Goal: Task Accomplishment & Management: Manage account settings

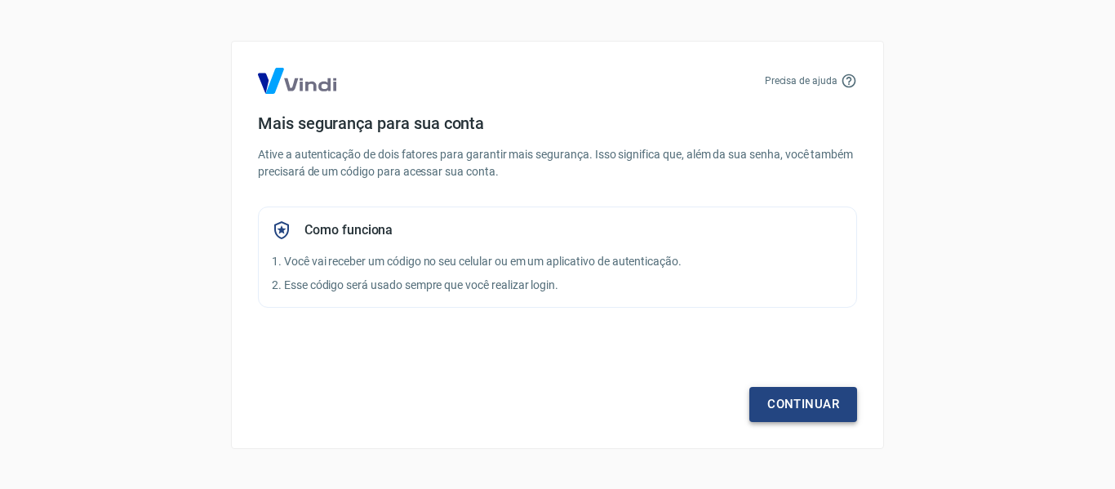
click at [807, 407] on link "Continuar" at bounding box center [804, 404] width 108 height 34
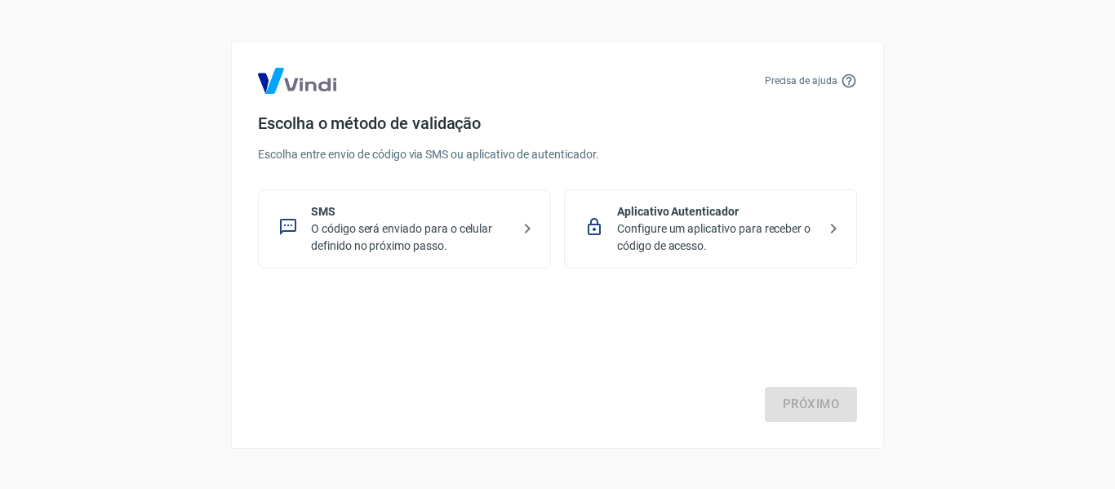
click at [719, 229] on p "Configure um aplicativo para receber o código de acesso." at bounding box center [717, 237] width 200 height 34
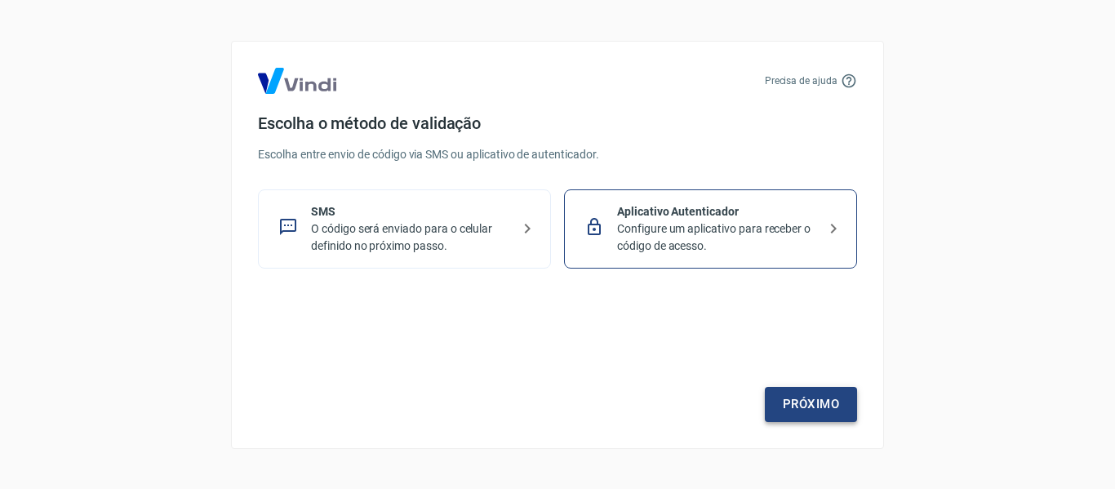
click at [817, 401] on link "Próximo" at bounding box center [811, 404] width 92 height 34
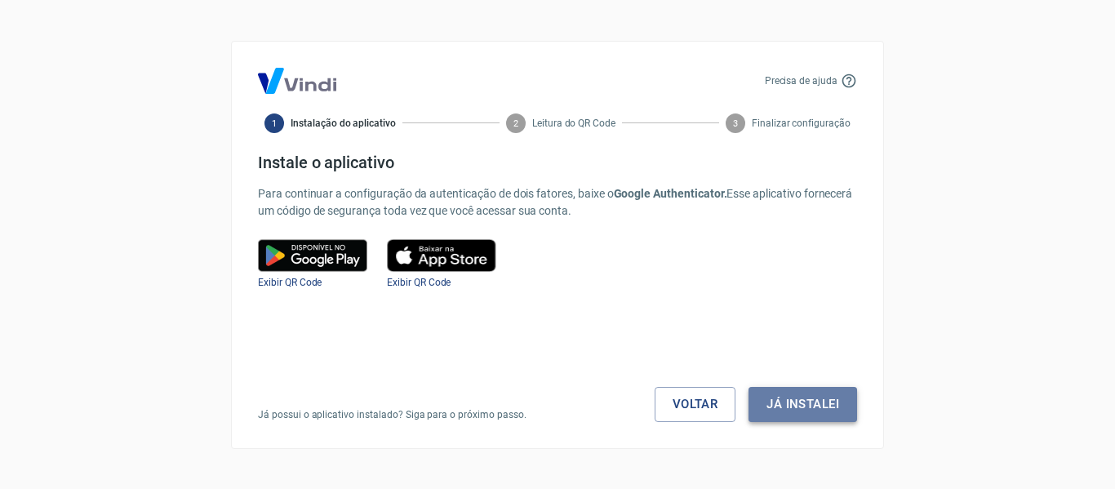
click at [787, 397] on button "Já instalei" at bounding box center [803, 404] width 109 height 34
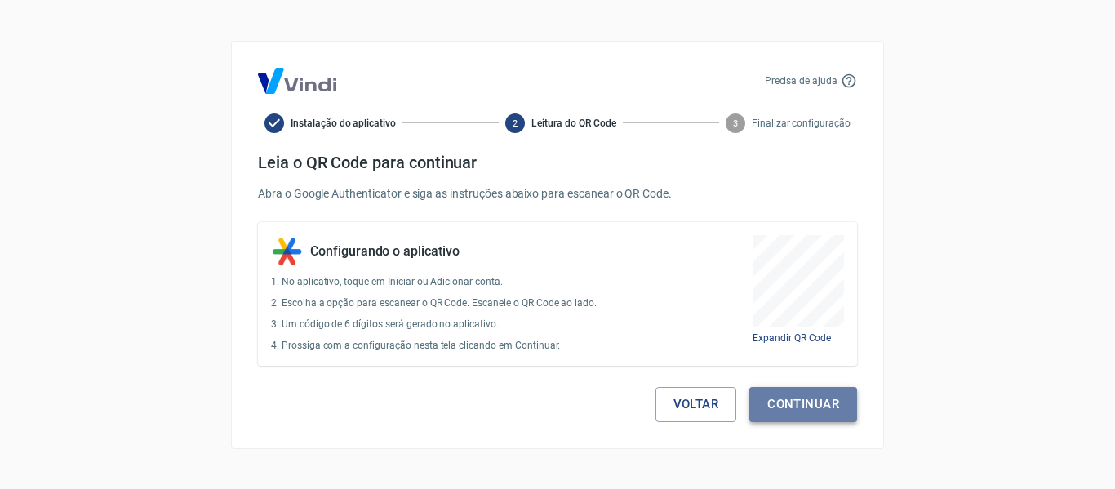
click at [831, 419] on button "Continuar" at bounding box center [804, 404] width 108 height 34
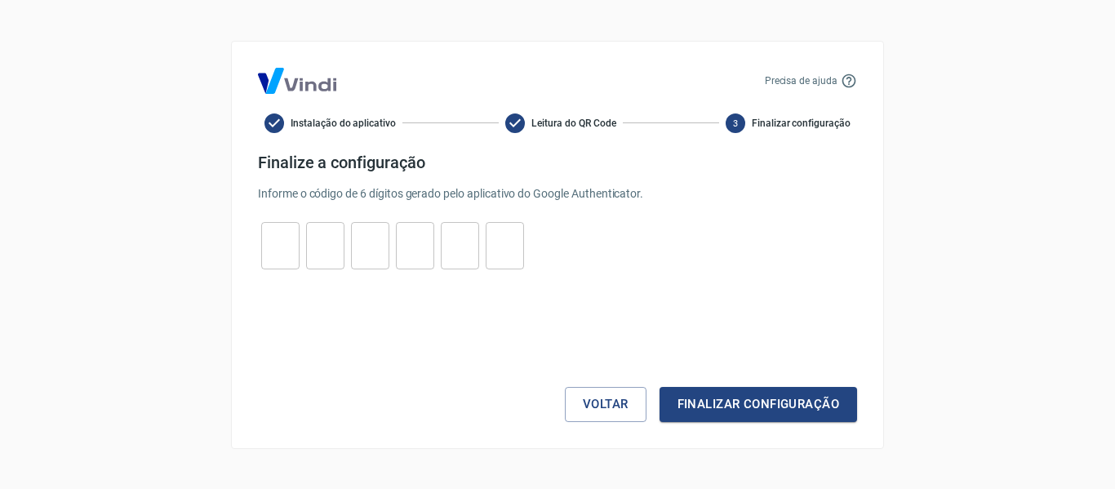
click at [281, 246] on input "tel" at bounding box center [280, 245] width 38 height 35
type input "6"
type input "8"
type input "1"
type input "5"
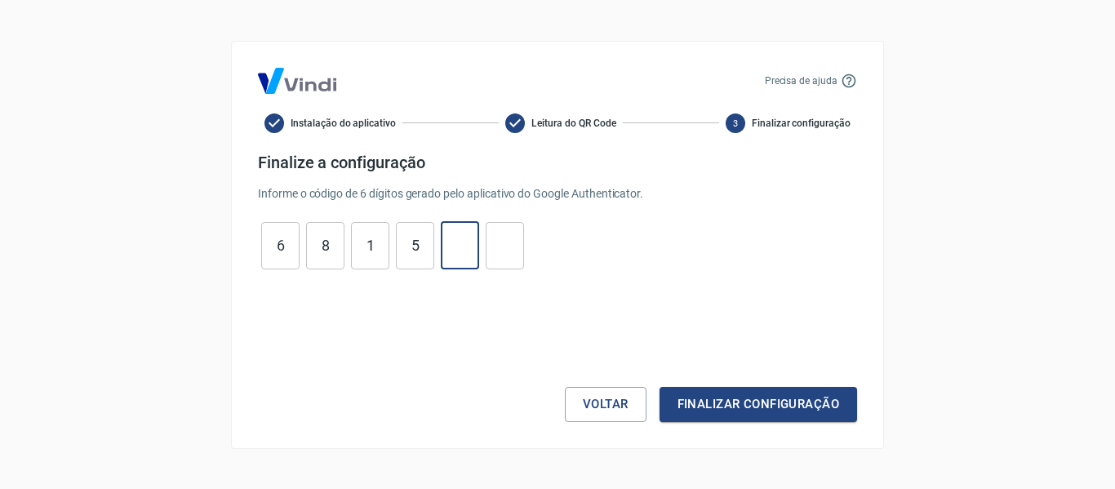
type input "3"
type input "5"
click at [755, 410] on button "Finalizar configuração" at bounding box center [759, 404] width 198 height 34
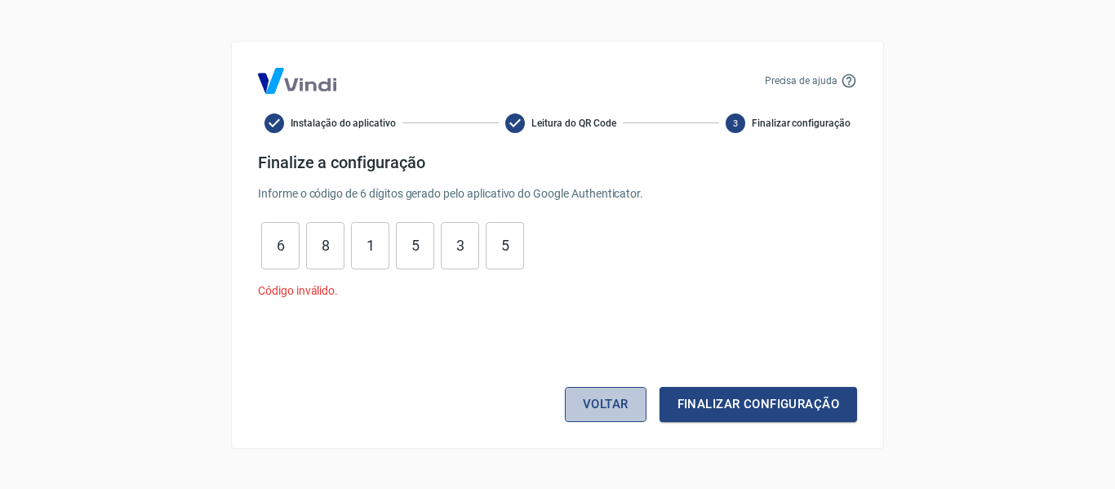
click at [612, 407] on button "Voltar" at bounding box center [606, 404] width 82 height 34
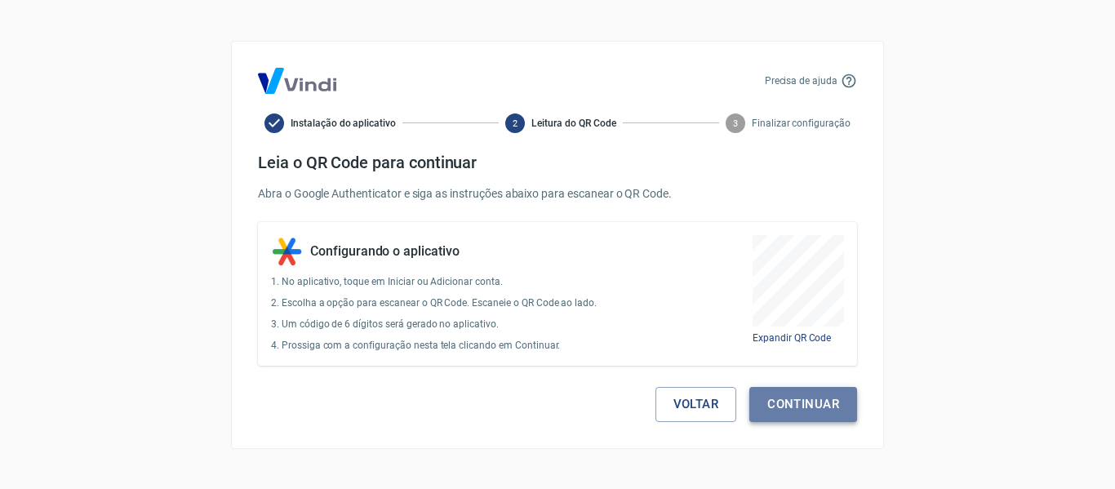
click at [829, 402] on button "Continuar" at bounding box center [804, 404] width 108 height 34
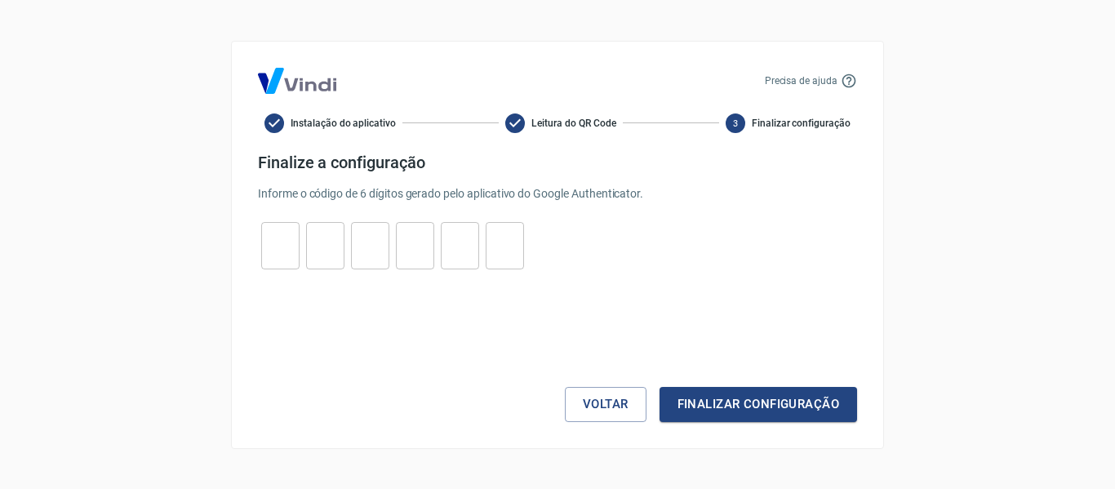
click at [287, 249] on input "tel" at bounding box center [280, 245] width 38 height 35
type input "4"
type input "7"
type input "3"
type input "1"
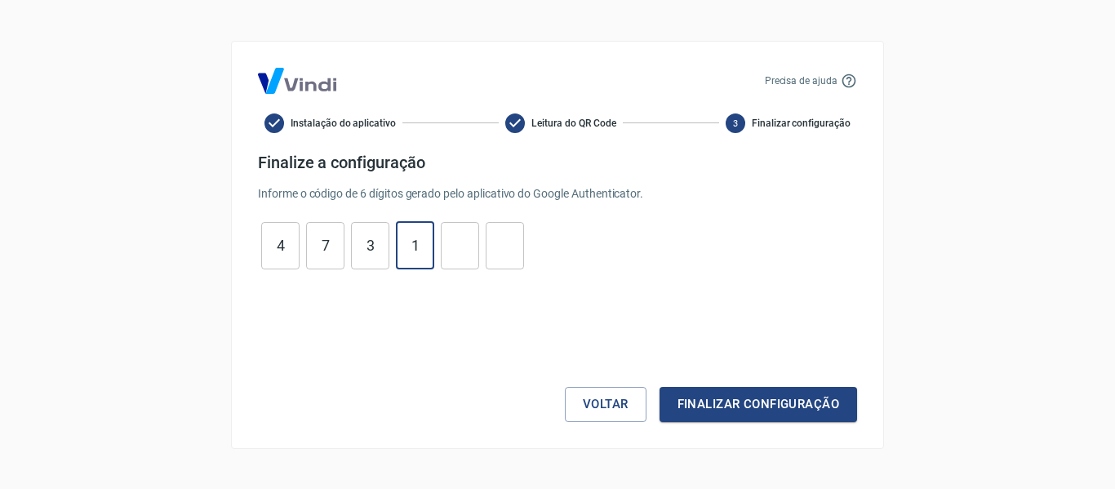
type input "6"
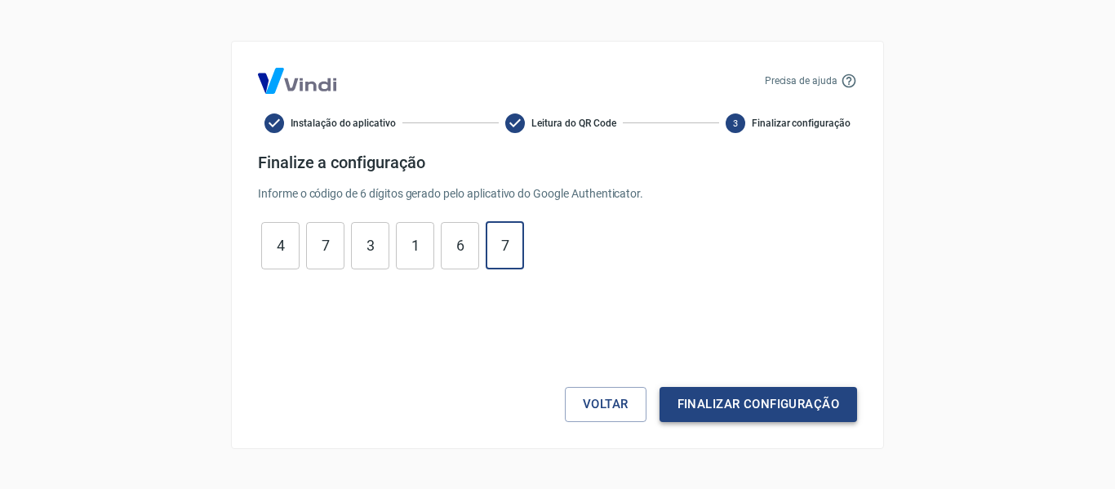
type input "7"
click at [796, 405] on button "Finalizar configuração" at bounding box center [759, 404] width 198 height 34
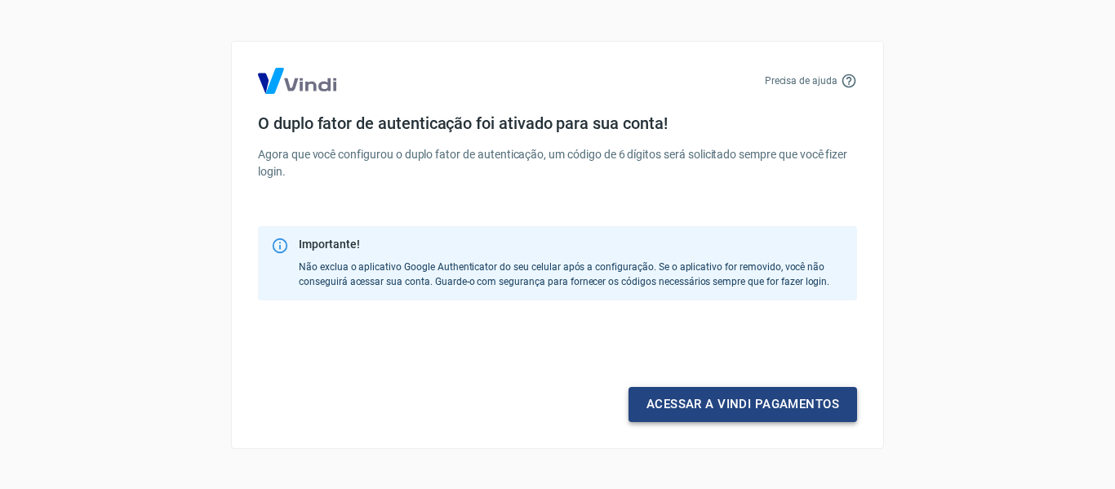
click at [782, 404] on link "Acessar a Vindi pagamentos" at bounding box center [743, 404] width 229 height 34
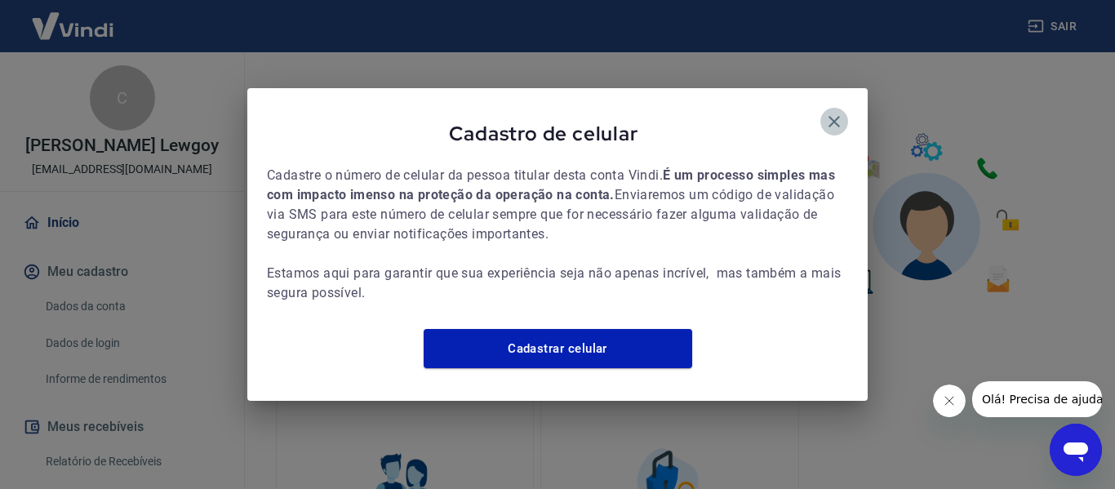
click at [836, 117] on icon "button" at bounding box center [835, 122] width 20 height 20
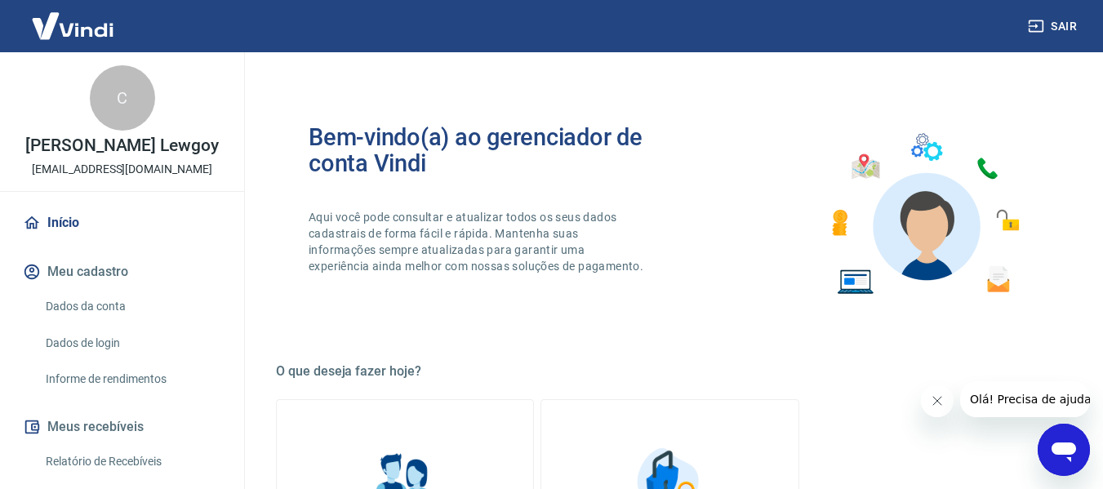
drag, startPoint x: 1065, startPoint y: 24, endPoint x: 1061, endPoint y: 31, distance: 8.4
click at [1066, 24] on button "Sair" at bounding box center [1054, 26] width 59 height 30
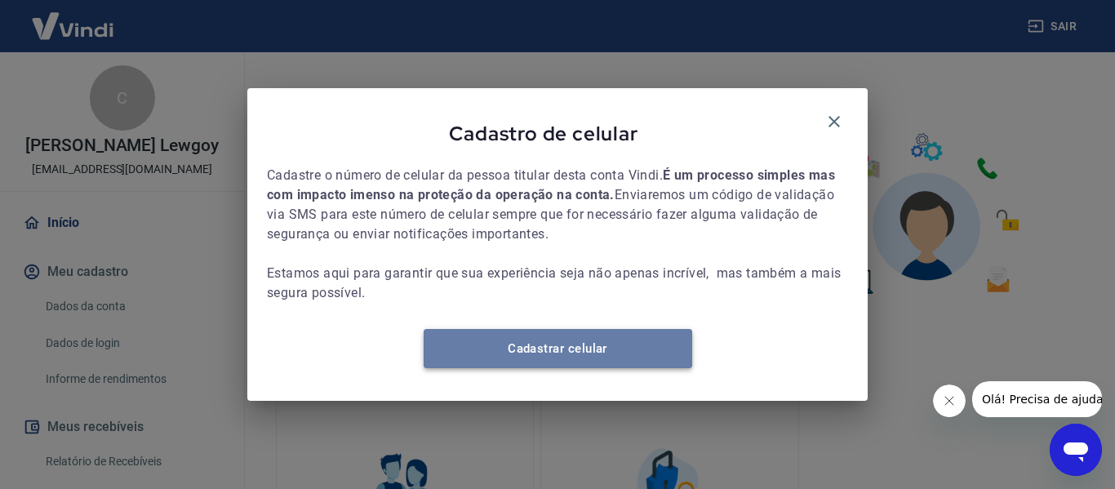
click at [584, 367] on link "Cadastrar celular" at bounding box center [558, 348] width 269 height 39
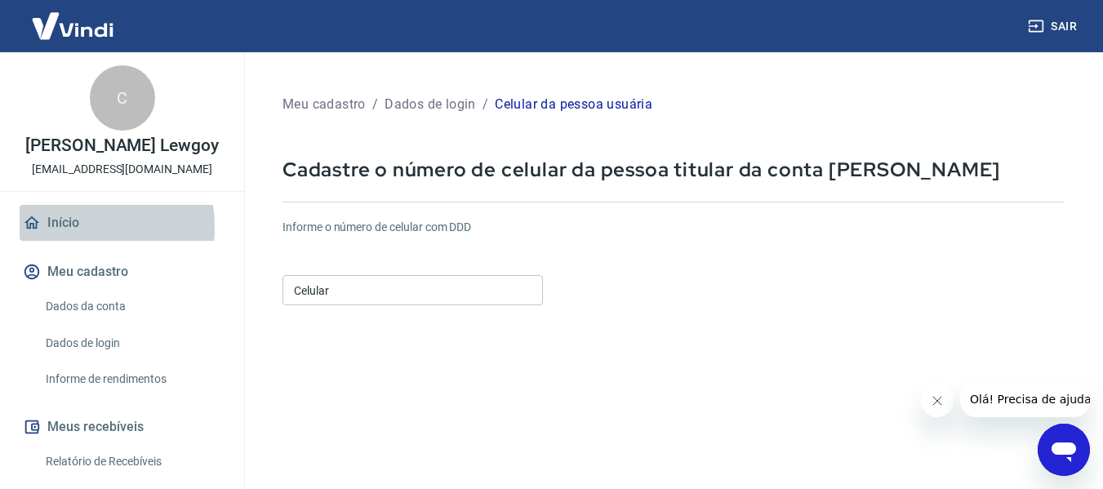
click at [65, 241] on link "Início" at bounding box center [122, 223] width 205 height 36
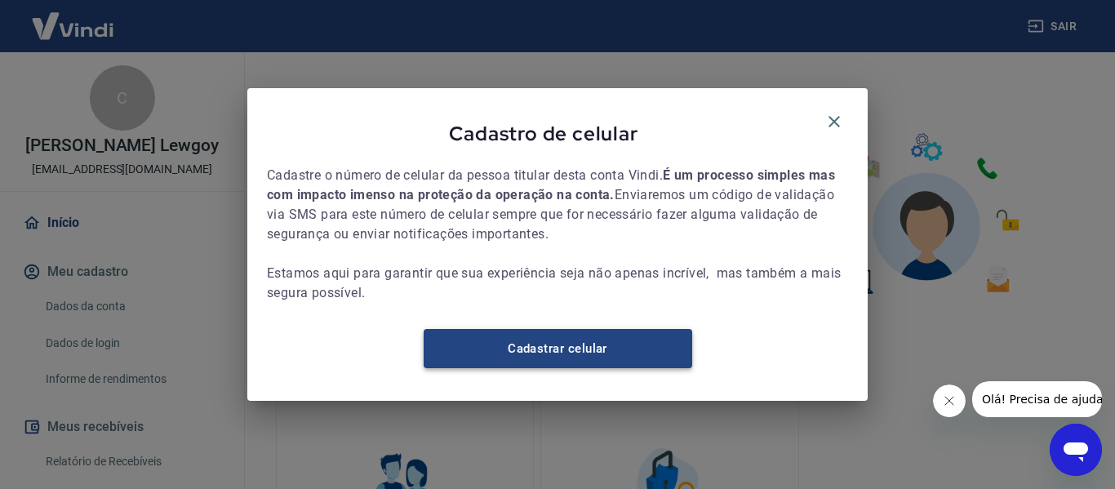
click at [579, 363] on link "Cadastrar celular" at bounding box center [558, 348] width 269 height 39
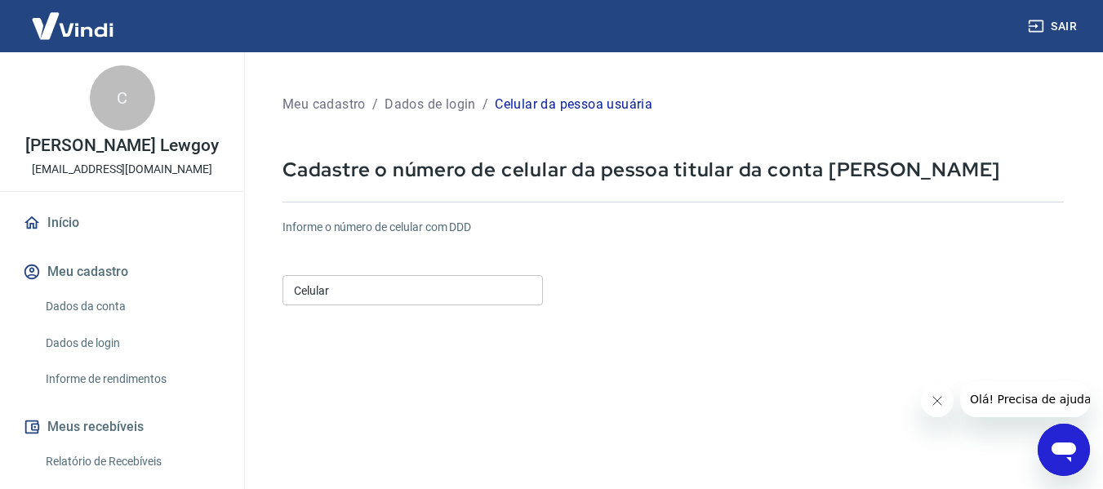
click at [452, 296] on input "Celular" at bounding box center [413, 290] width 260 height 30
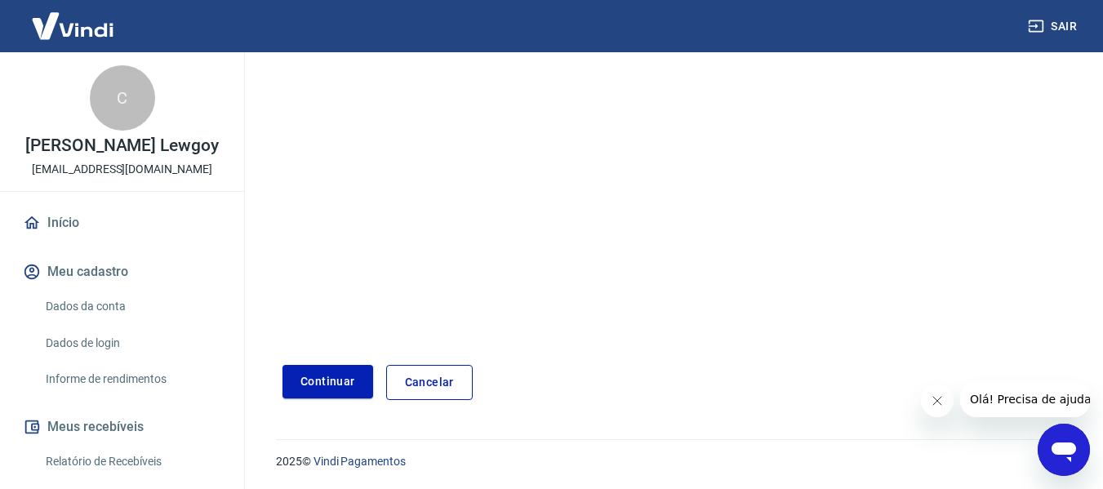
scroll to position [284, 0]
type input "(51) 98187-8578"
click at [345, 389] on button "Continuar" at bounding box center [328, 380] width 91 height 33
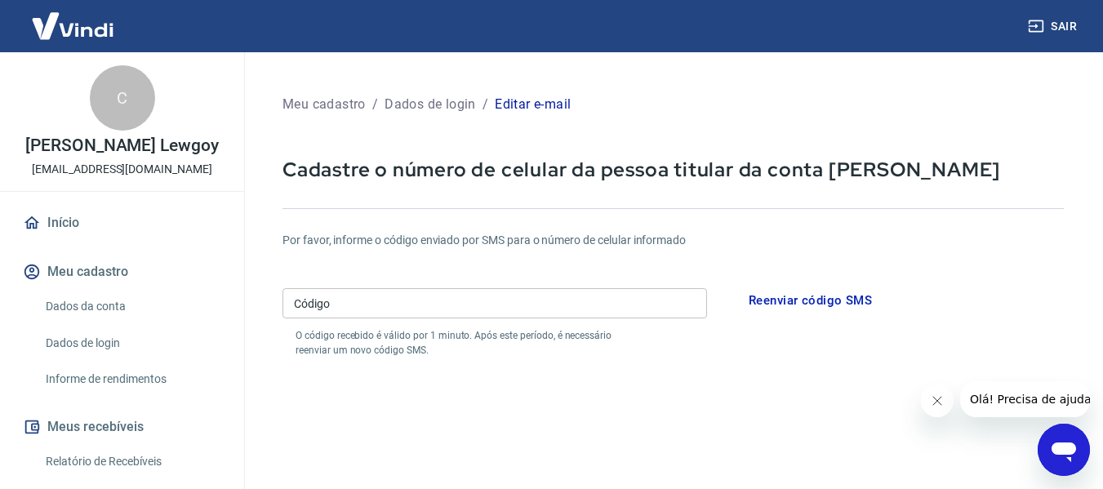
click at [612, 295] on input "Código" at bounding box center [495, 303] width 425 height 30
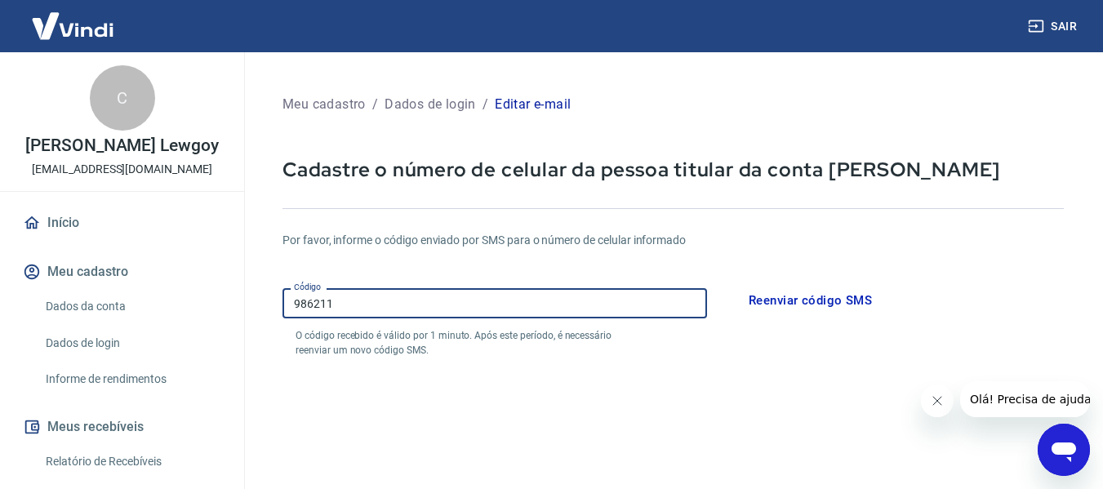
type input "986211"
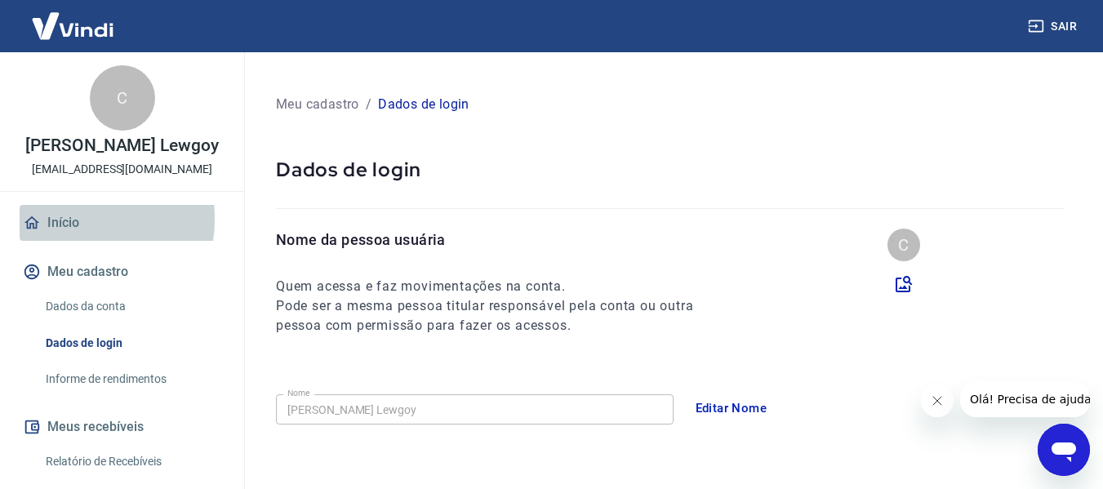
click at [65, 236] on link "Início" at bounding box center [122, 223] width 205 height 36
